Goal: Task Accomplishment & Management: Complete application form

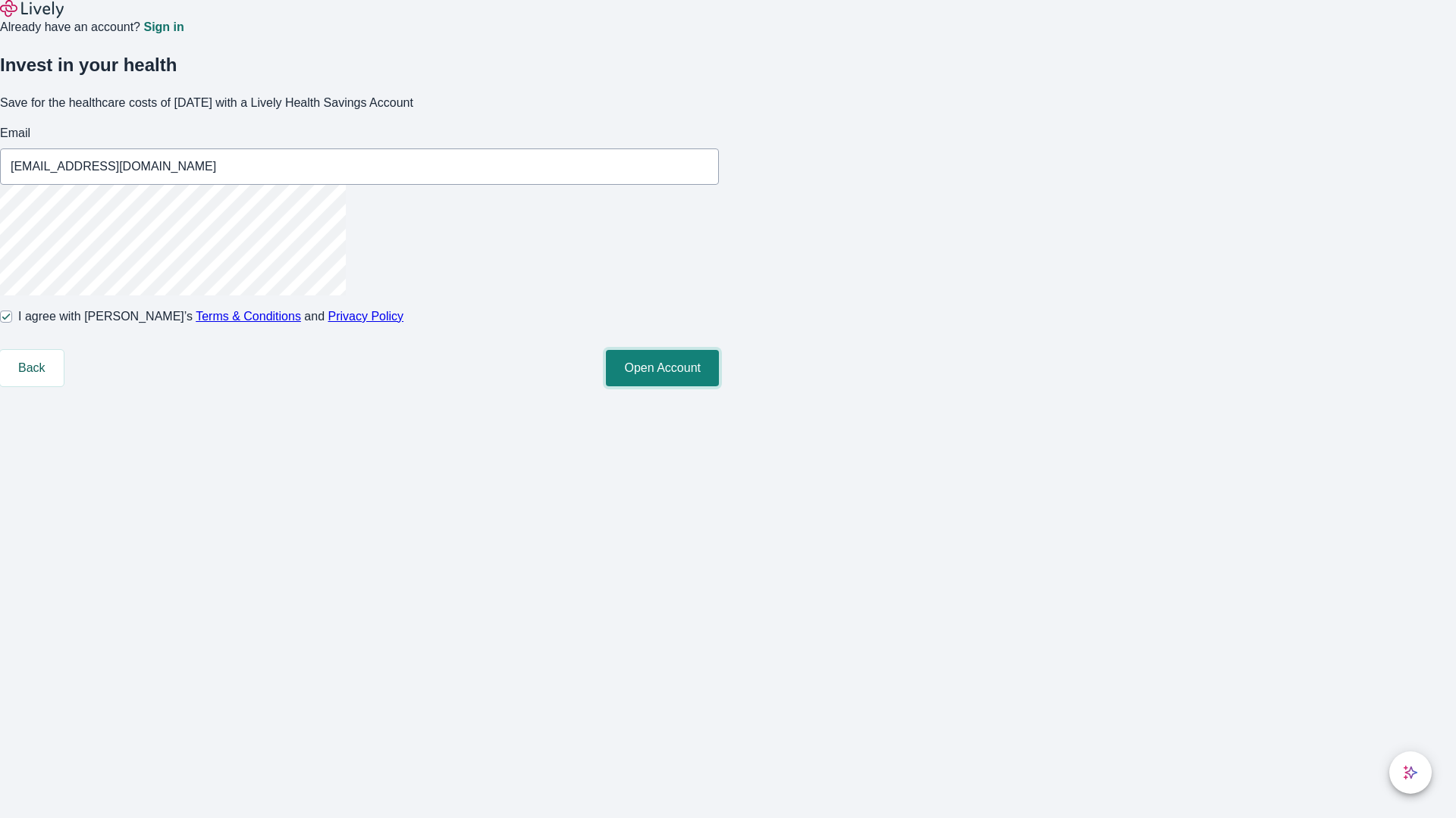
click at [719, 387] on button "Open Account" at bounding box center [662, 369] width 113 height 36
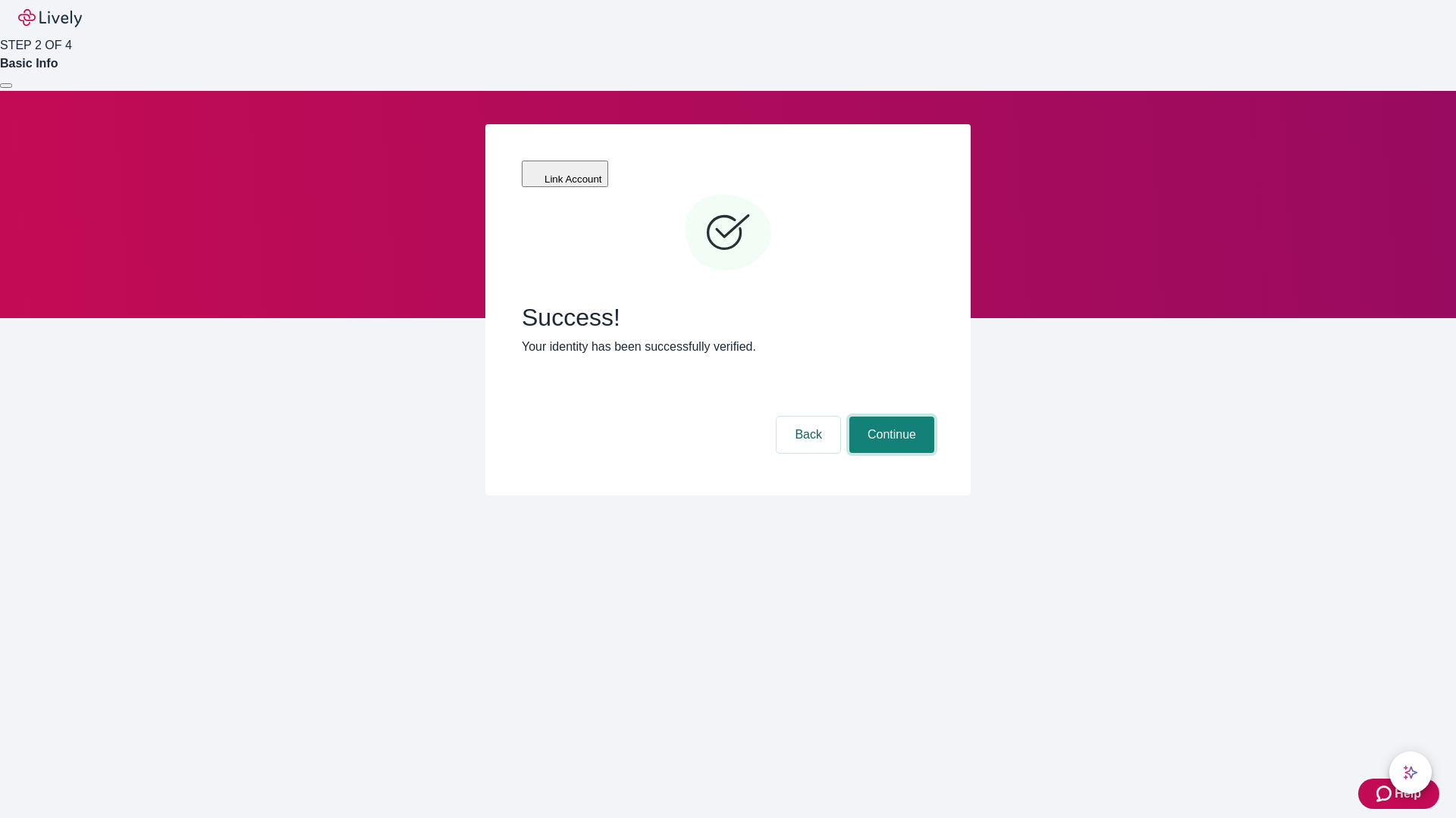
click at [889, 416] on button "Continue" at bounding box center [891, 434] width 85 height 36
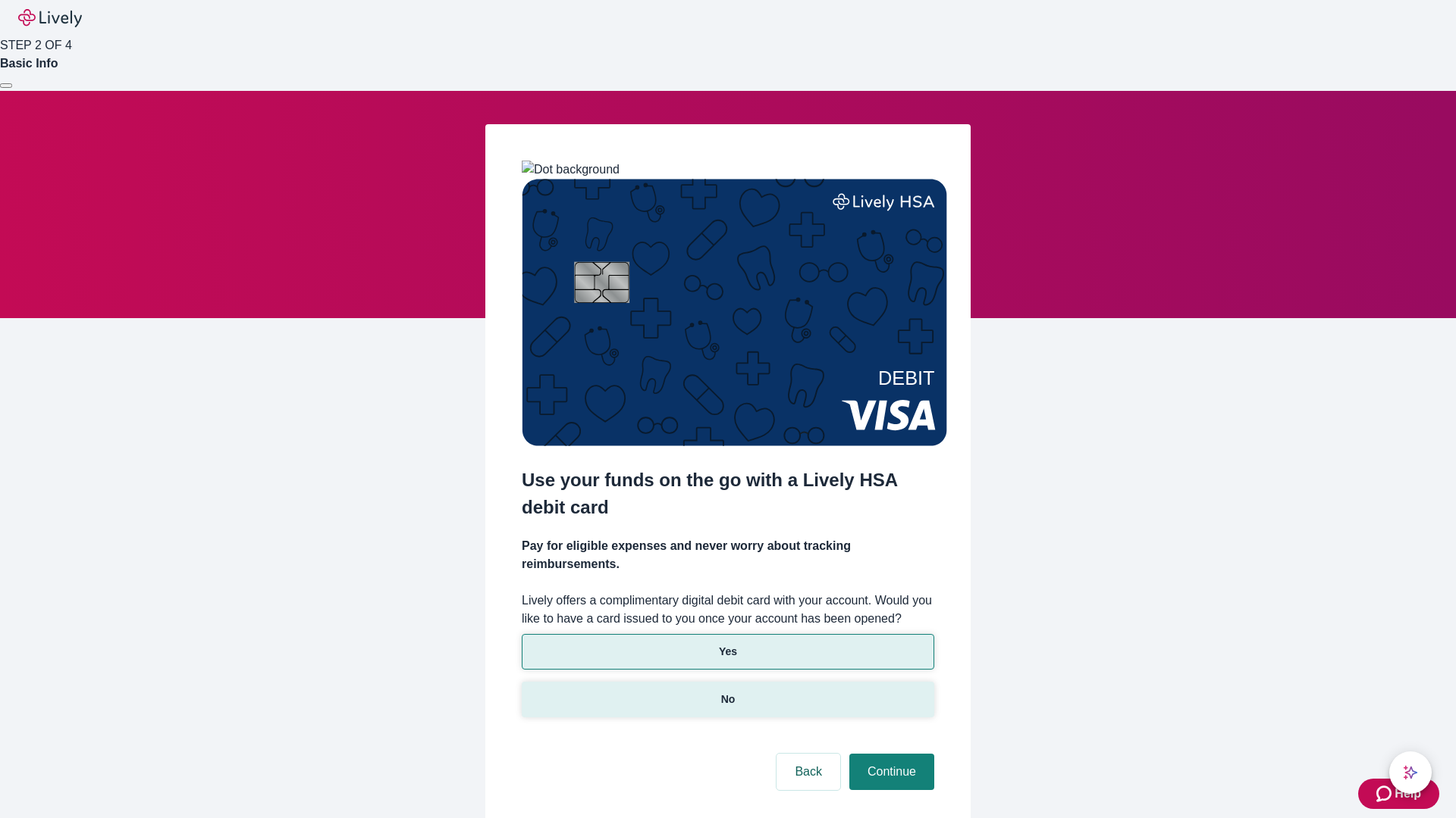
click at [728, 692] on p "No" at bounding box center [728, 700] width 14 height 16
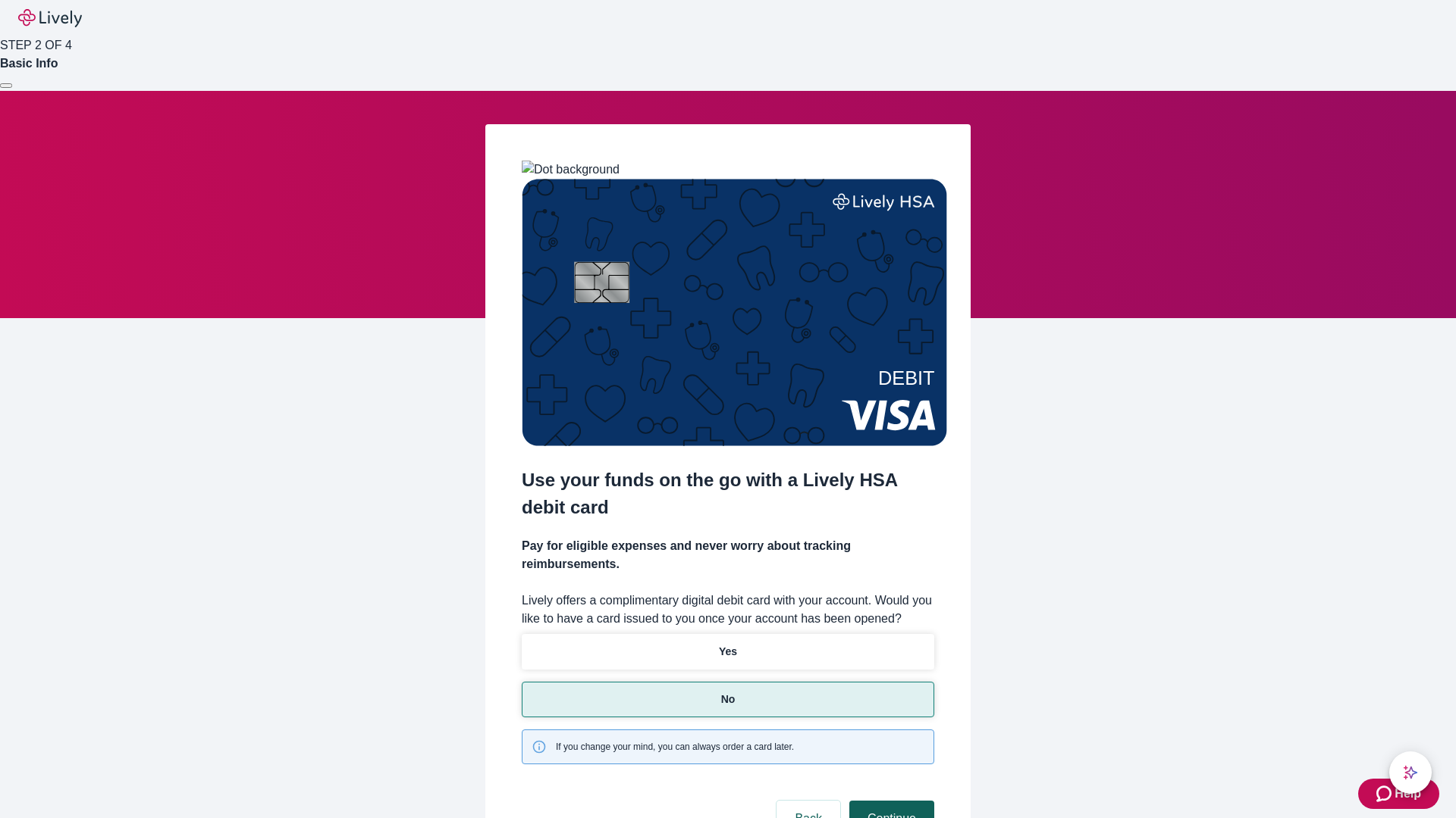
click at [889, 801] on button "Continue" at bounding box center [891, 819] width 85 height 36
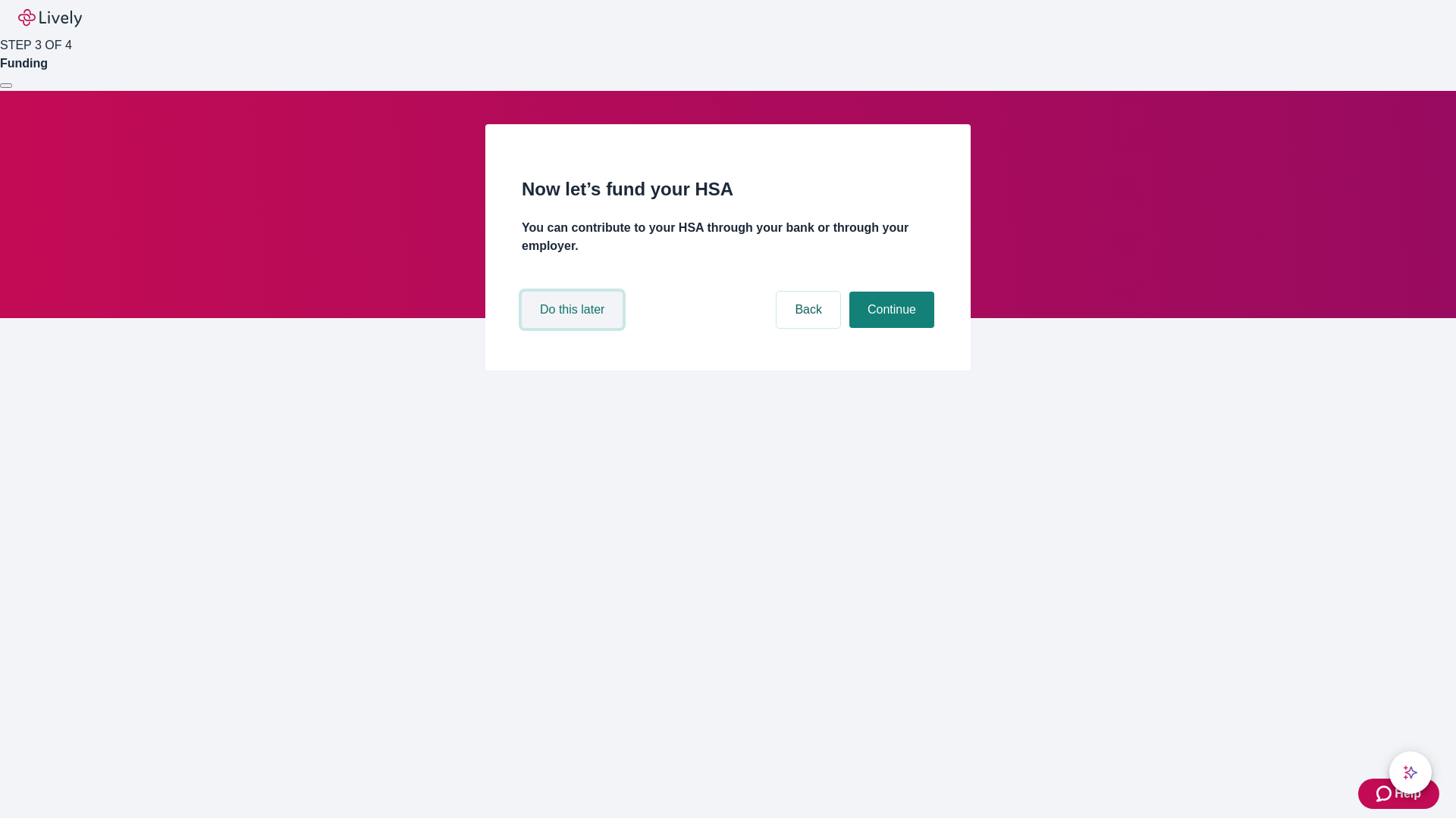
click at [574, 329] on button "Do this later" at bounding box center [572, 310] width 101 height 36
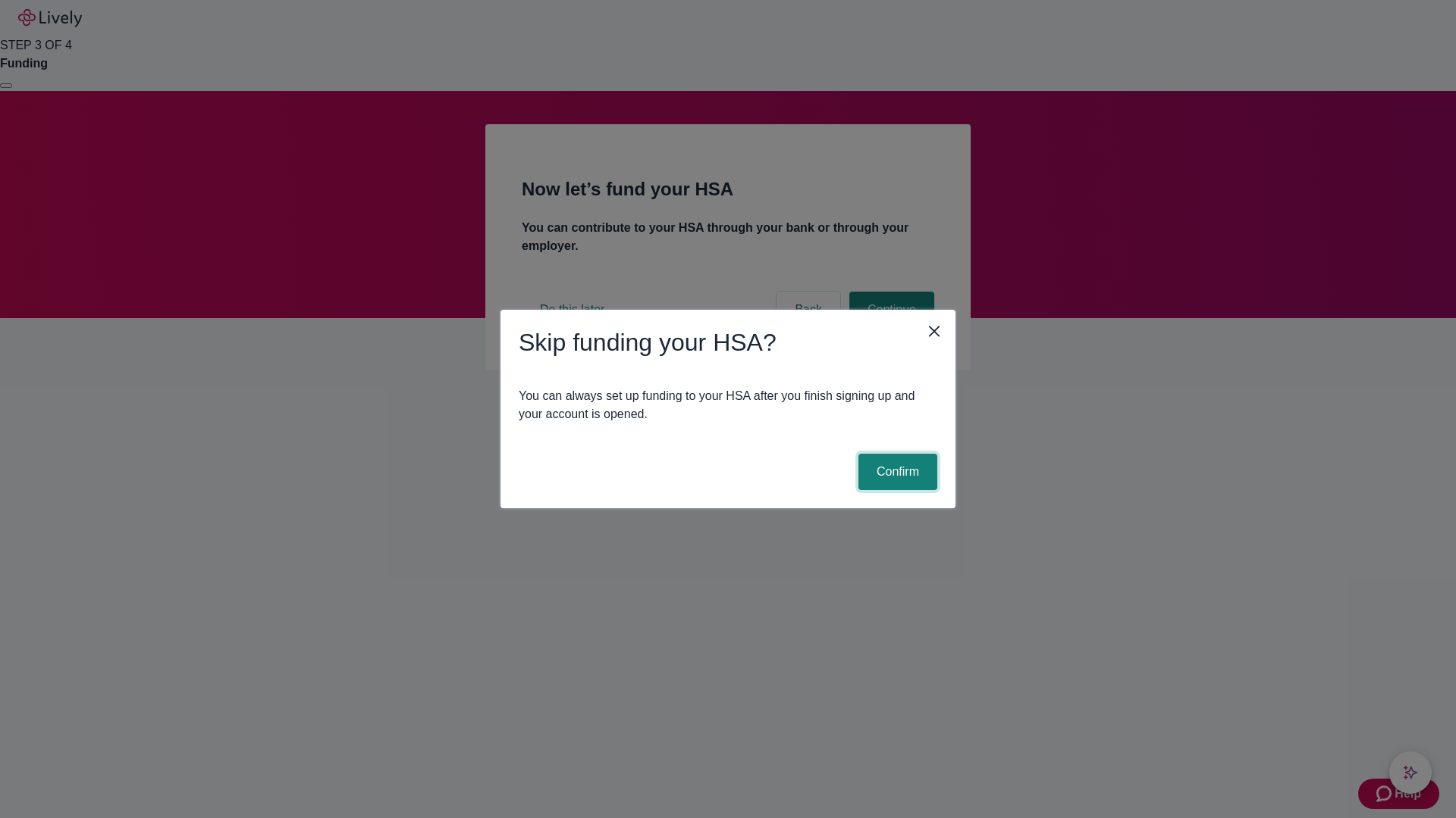
click at [895, 472] on button "Confirm" at bounding box center [897, 471] width 79 height 36
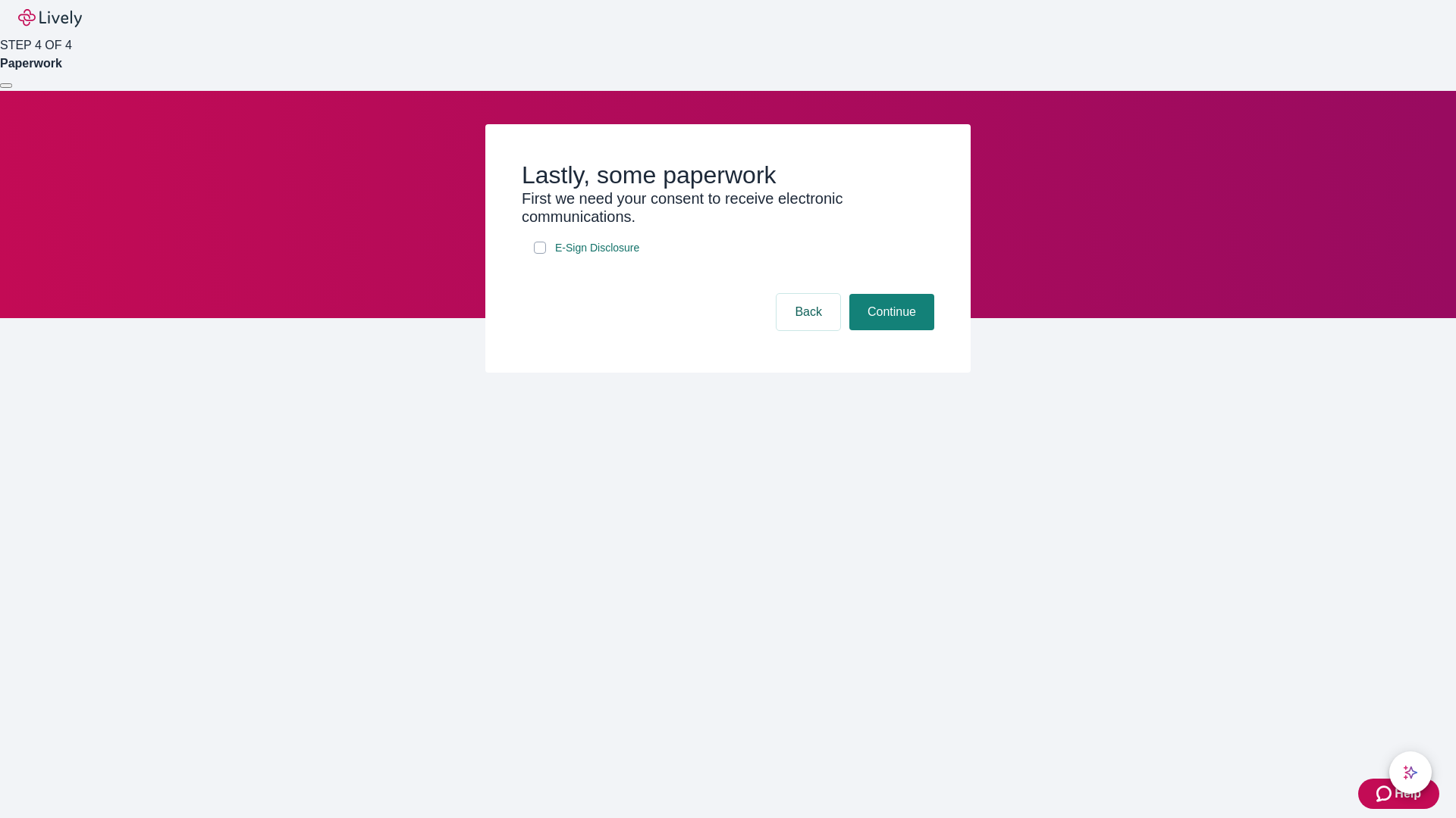
click at [540, 254] on input "E-Sign Disclosure" at bounding box center [540, 248] width 12 height 12
checkbox input "true"
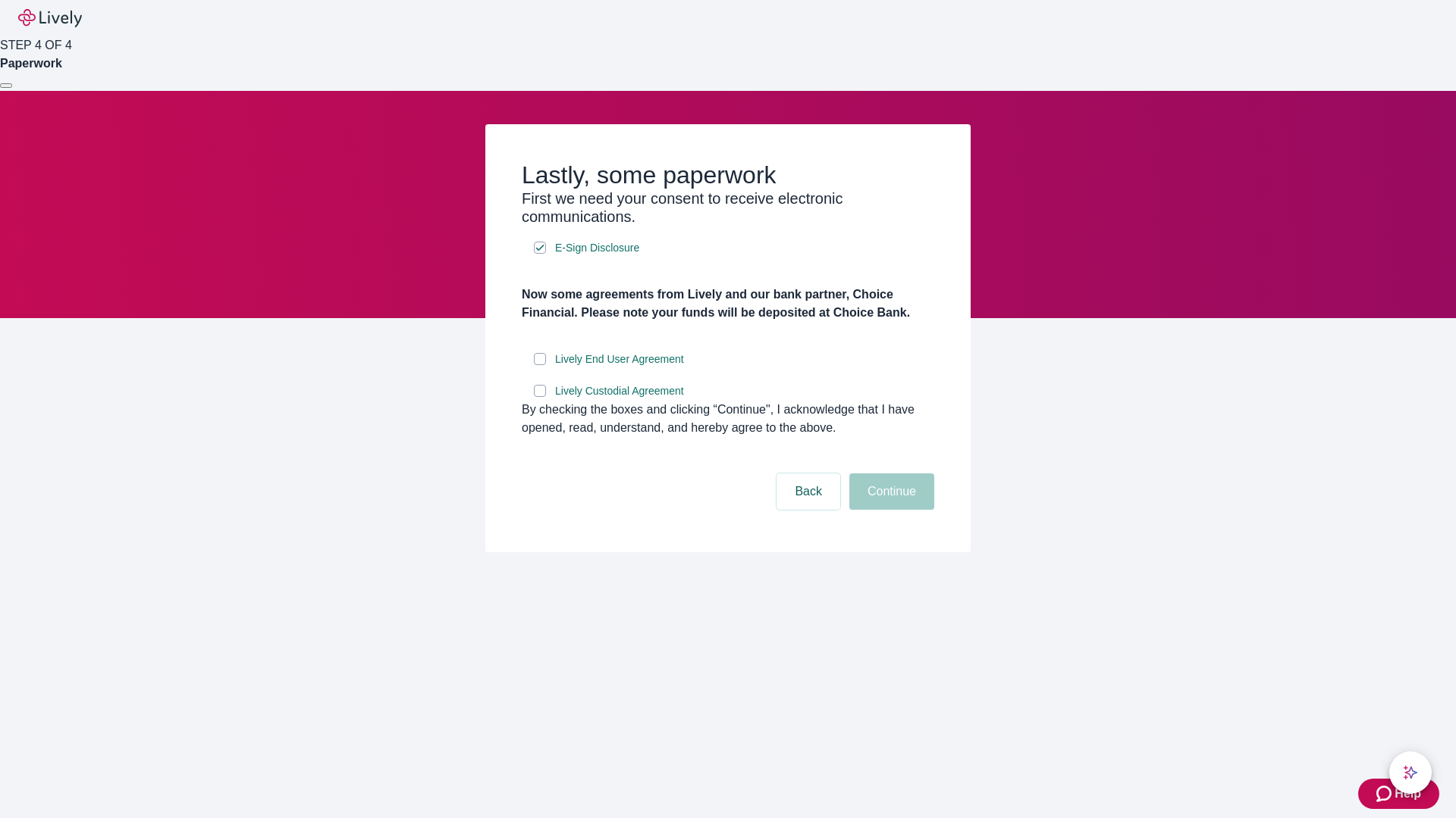
click at [540, 366] on input "Lively End User Agreement" at bounding box center [540, 360] width 12 height 12
checkbox input "true"
click at [540, 398] on input "Lively Custodial Agreement" at bounding box center [540, 391] width 12 height 12
checkbox input "true"
click at [889, 510] on button "Continue" at bounding box center [891, 491] width 85 height 36
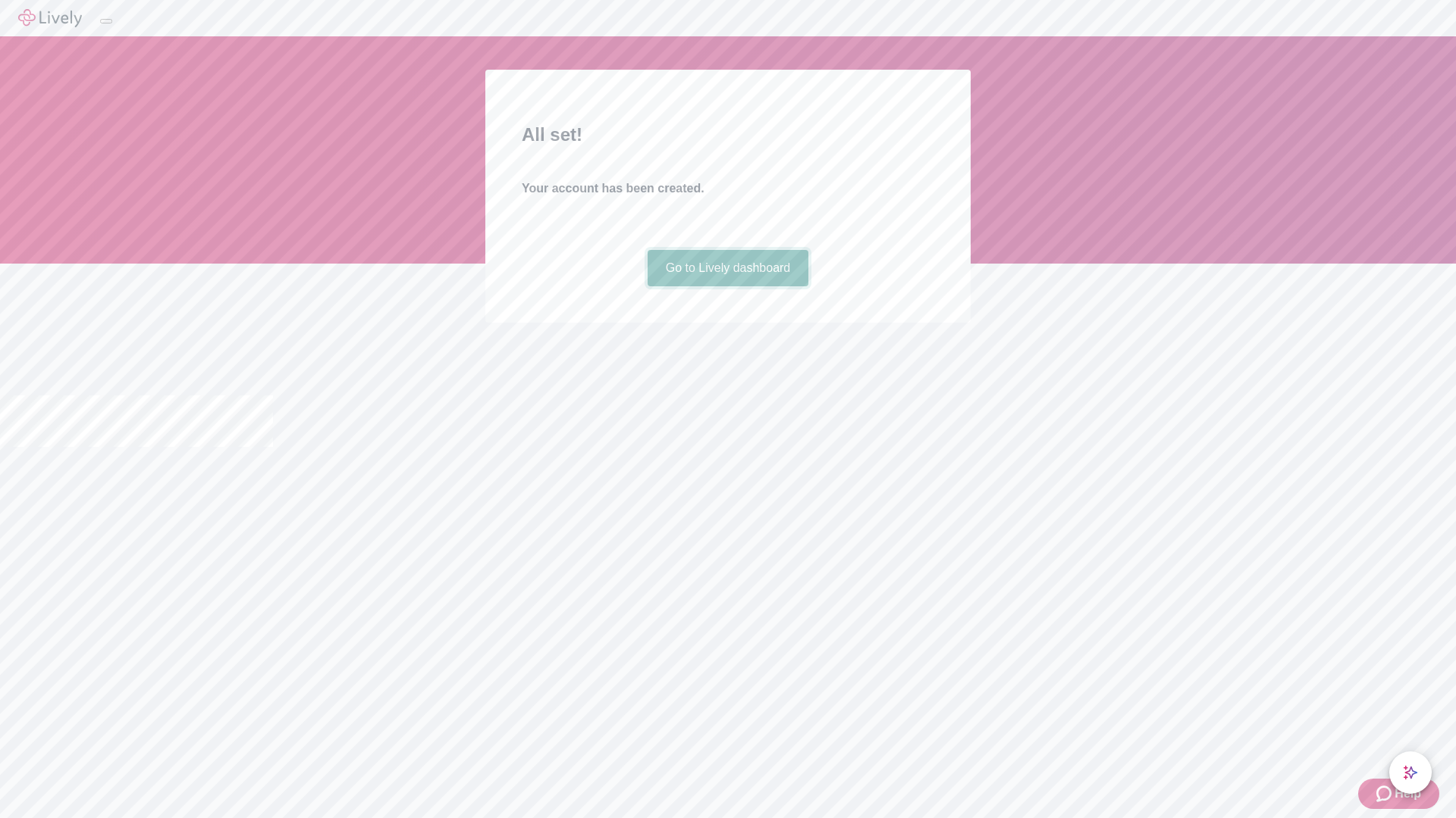
click at [728, 287] on link "Go to Lively dashboard" at bounding box center [728, 268] width 162 height 36
